Goal: Task Accomplishment & Management: Complete application form

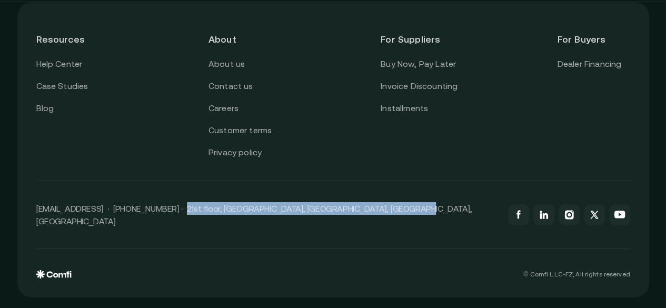
drag, startPoint x: 0, startPoint y: 0, endPoint x: 180, endPoint y: 208, distance: 275.1
click at [179, 211] on div "[EMAIL_ADDRESS] · [PHONE_NUMBER] · 21st floor, [GEOGRAPHIC_DATA], [GEOGRAPHIC_D…" at bounding box center [333, 215] width 594 height 68
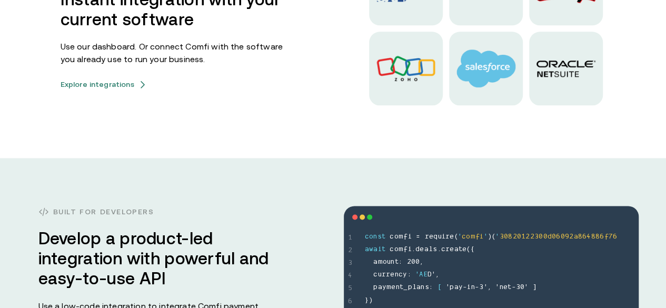
scroll to position [2691, 0]
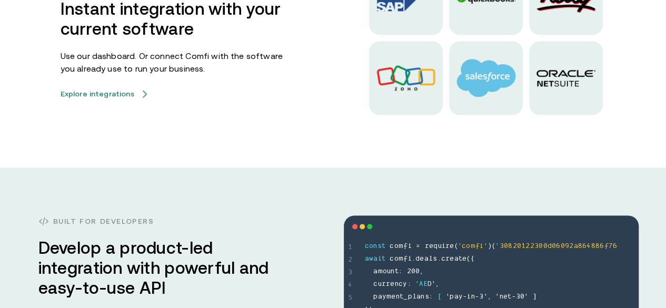
click at [135, 98] on button "Explore integrations" at bounding box center [104, 94] width 86 height 8
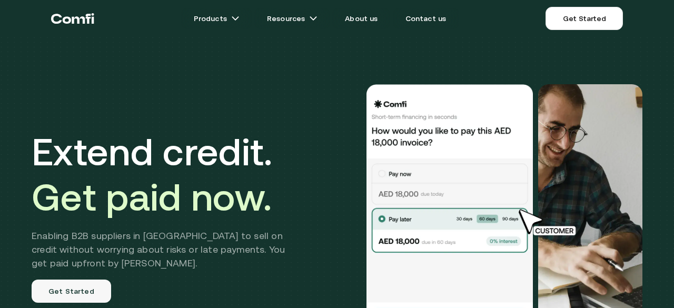
click at [71, 294] on link "Get Started" at bounding box center [72, 291] width 80 height 23
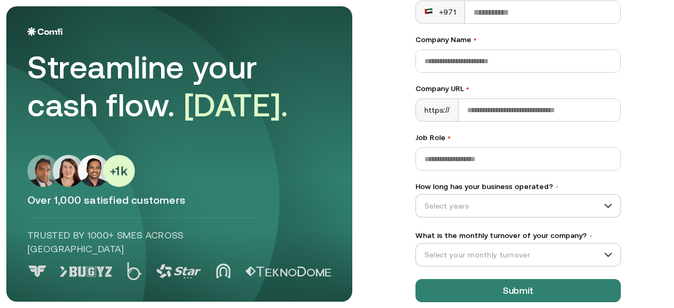
scroll to position [201, 0]
